Goal: Information Seeking & Learning: Learn about a topic

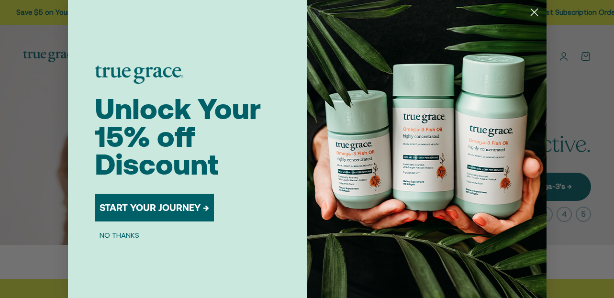
click at [526, 11] on circle "Close dialog" at bounding box center [534, 12] width 16 height 16
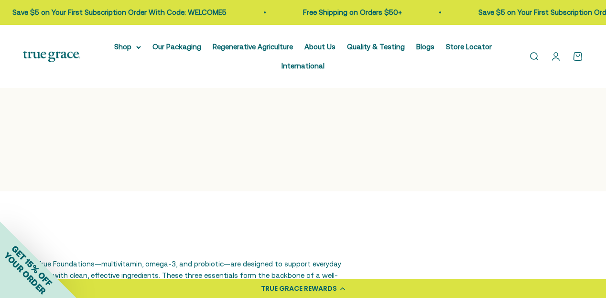
scroll to position [717, 0]
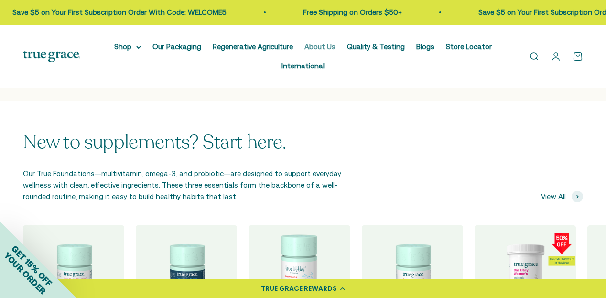
click at [330, 48] on link "About Us" at bounding box center [320, 47] width 31 height 8
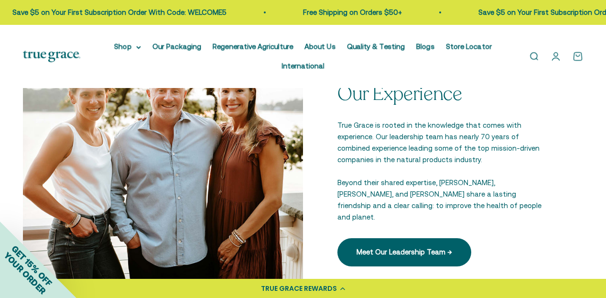
scroll to position [1200, 0]
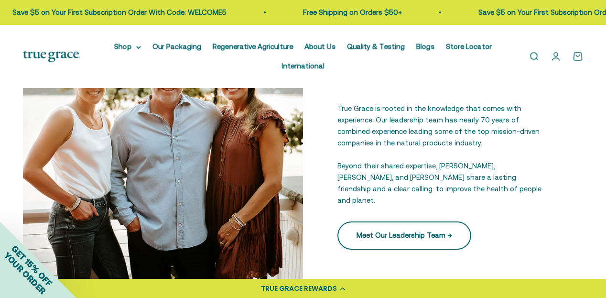
click at [396, 227] on link "Meet Our Leadership Team →" at bounding box center [405, 235] width 134 height 28
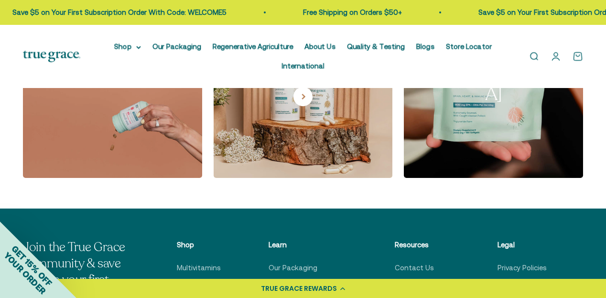
scroll to position [1530, 0]
